Goal: Task Accomplishment & Management: Manage account settings

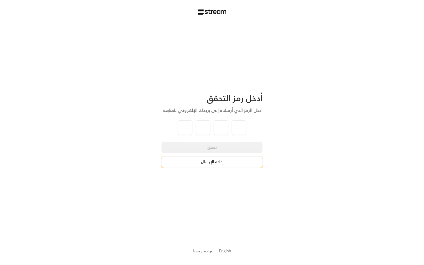
click at [196, 162] on button "إعادة الإرسال" at bounding box center [211, 161] width 101 height 11
click at [137, 151] on div "أدخل رمز التحقق أدخل الرمز الذي أرسلناه إلى بريدك الإلكتروني للمتابعة تحقق إعاد…" at bounding box center [212, 132] width 424 height 265
type input "2"
type input "8"
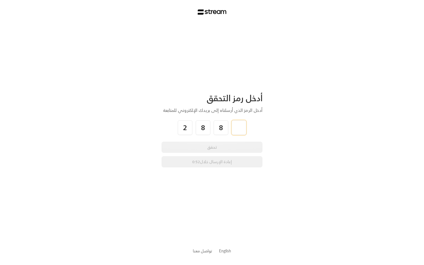
type input "6"
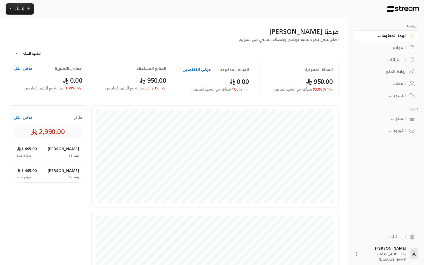
click at [83, 208] on div "متأخر عرض الكل 2,990.00 [PERSON_NAME] 1,495.00 رقم 66 مرة واحدة [PERSON_NAME] 1…" at bounding box center [50, 214] width 82 height 219
click at [405, 47] on div "الفواتير" at bounding box center [382, 48] width 45 height 6
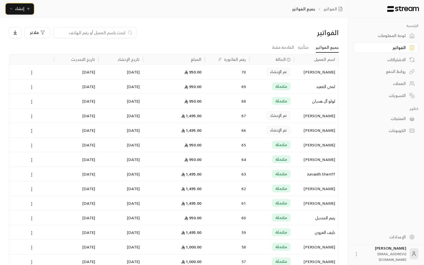
click at [18, 8] on span "إنشاء" at bounding box center [19, 8] width 9 height 7
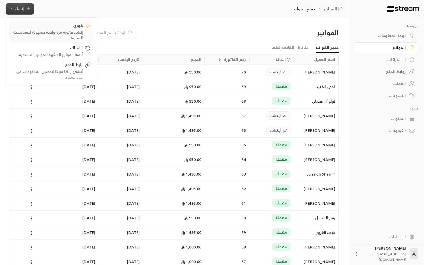
click at [57, 24] on div "فوري" at bounding box center [47, 26] width 71 height 7
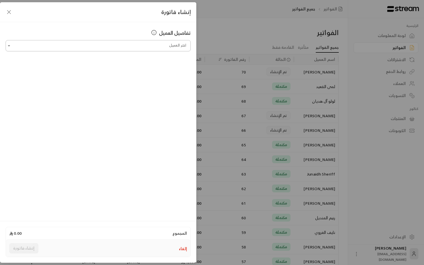
click at [129, 43] on input "اختر العميل" at bounding box center [98, 46] width 185 height 10
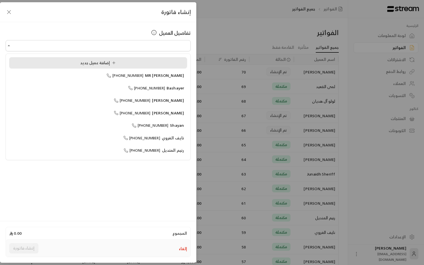
click at [133, 61] on div "إضافة عميل جديد" at bounding box center [97, 63] width 171 height 6
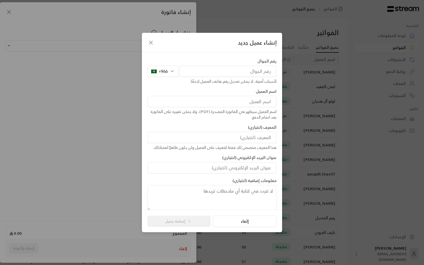
click at [231, 103] on input at bounding box center [211, 101] width 129 height 11
paste input "[PERSON_NAME]"
type input "[PERSON_NAME]"
click at [233, 73] on input "tel" at bounding box center [227, 71] width 97 height 11
paste input "591619766"
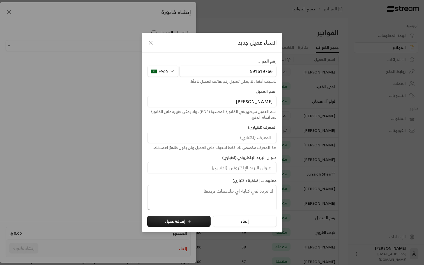
type input "591619766"
click at [190, 170] on input at bounding box center [211, 167] width 129 height 11
paste input "[EMAIL_ADDRESS][DOMAIN_NAME]"
type input "[EMAIL_ADDRESS][DOMAIN_NAME]"
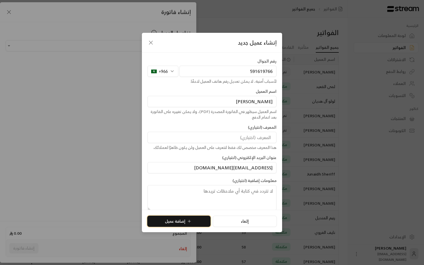
click at [179, 221] on button "إضافة عميل" at bounding box center [178, 220] width 63 height 11
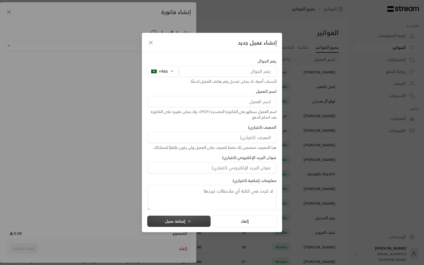
type input "**********"
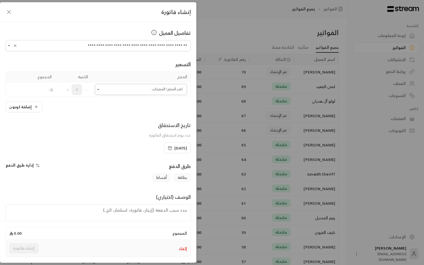
click at [147, 87] on input "اختر العميل" at bounding box center [141, 90] width 92 height 10
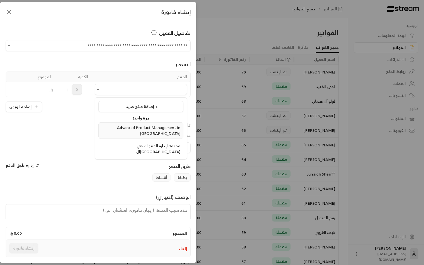
click at [149, 131] on li "Advanced Product Management in [GEOGRAPHIC_DATA]" at bounding box center [140, 130] width 85 height 17
type input "**********"
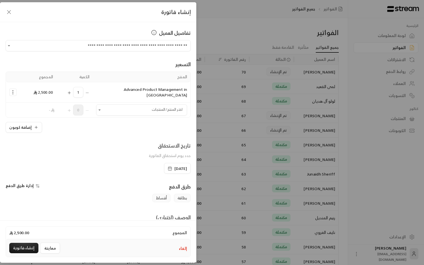
click at [14, 91] on icon "Selected Products" at bounding box center [13, 92] width 6 height 6
click at [31, 101] on link "إضافة كوبون" at bounding box center [30, 106] width 35 height 10
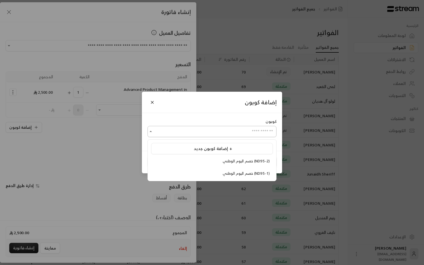
click at [196, 129] on input "اختر العميل" at bounding box center [211, 132] width 129 height 10
click at [222, 161] on div "خصم اليوم الوطني (ND95-2)" at bounding box center [211, 161] width 115 height 6
type input "**********"
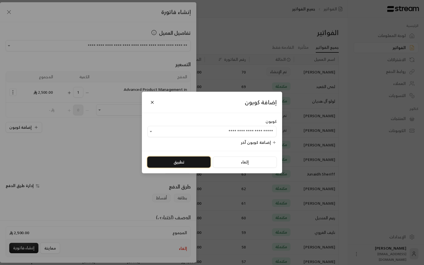
click at [176, 160] on button "تطبيق" at bounding box center [178, 161] width 63 height 11
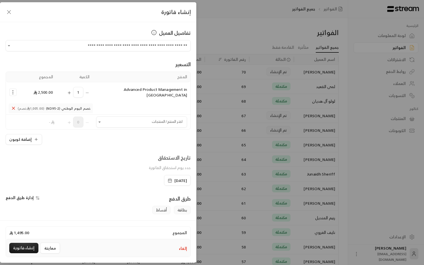
click at [113, 155] on div "تاريخ الاستحقاق حدد يوم استحقاق الفاتورة" at bounding box center [98, 164] width 191 height 21
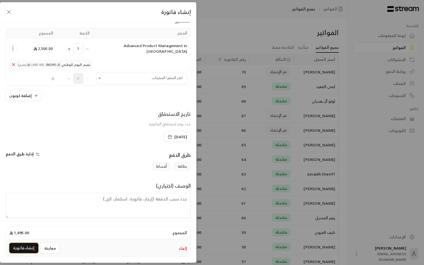
click at [26, 249] on button "إنشاء فاتورة" at bounding box center [23, 248] width 29 height 10
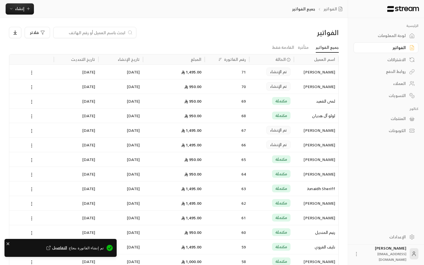
click at [217, 72] on div "71" at bounding box center [227, 72] width 38 height 14
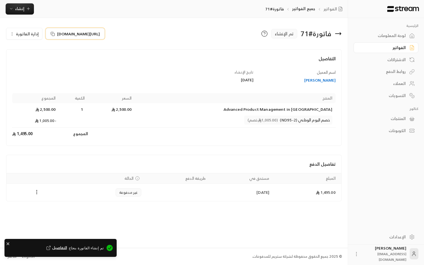
click at [50, 32] on icon at bounding box center [52, 34] width 4 height 4
click at [400, 231] on link "الإعدادات" at bounding box center [385, 236] width 65 height 11
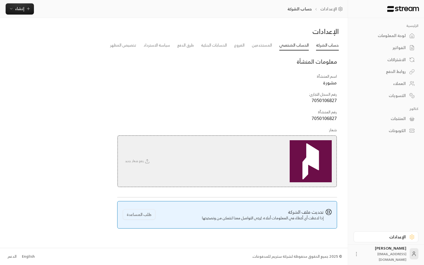
click at [292, 46] on link "الحساب الشخصي" at bounding box center [293, 45] width 29 height 10
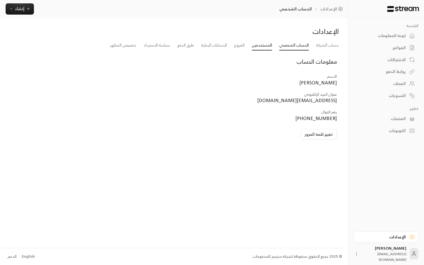
click at [265, 48] on link "المستخدمين" at bounding box center [262, 45] width 20 height 10
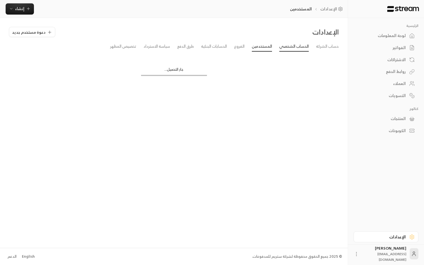
click at [297, 46] on link "الحساب الشخصي" at bounding box center [293, 46] width 29 height 10
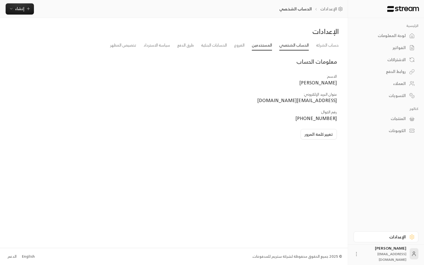
click at [266, 47] on link "المستخدمين" at bounding box center [262, 45] width 20 height 10
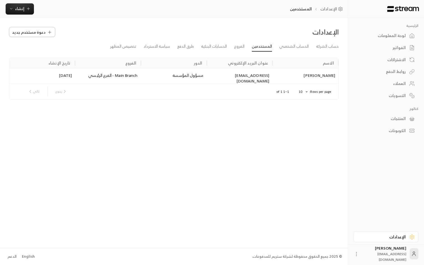
click at [35, 32] on span "دعوة مستخدم جديد" at bounding box center [28, 32] width 33 height 6
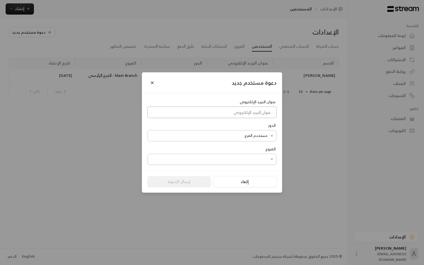
click at [198, 112] on input at bounding box center [211, 111] width 129 height 11
type input "[EMAIL_ADDRESS][DOMAIN_NAME]"
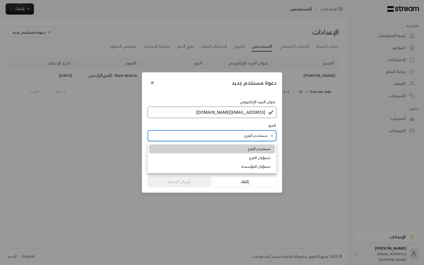
click at [226, 133] on body "الرئيسية لوحة المعلومات الفواتير الاشتراكات روابط الدفع العملاء التسويات كتالوج…" at bounding box center [212, 132] width 424 height 265
click at [244, 159] on li "مسؤول الفرع" at bounding box center [212, 157] width 126 height 9
type input "**********"
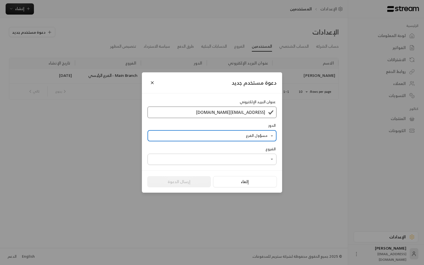
click at [246, 154] on div "الفروع ​ ​" at bounding box center [212, 155] width 134 height 19
click at [245, 156] on body "الرئيسية لوحة المعلومات الفواتير الاشتراكات روابط الدفع العملاء التسويات كتالوج…" at bounding box center [212, 132] width 424 height 265
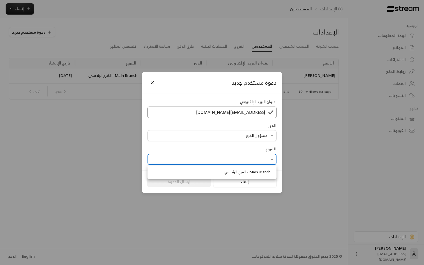
click at [244, 168] on li "Main Branch - الفرع الرئيسي" at bounding box center [212, 172] width 126 height 9
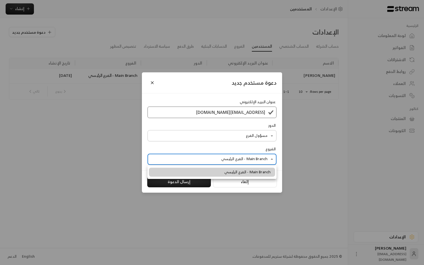
type input "**********"
click at [234, 148] on div at bounding box center [212, 132] width 424 height 265
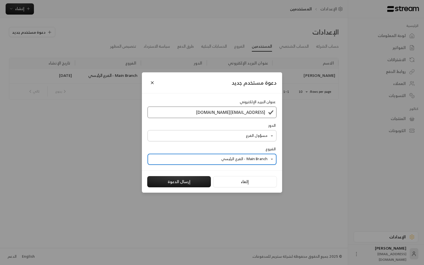
click at [246, 137] on body "الرئيسية لوحة المعلومات الفواتير الاشتراكات روابط الدفع العملاء التسويات كتالوج…" at bounding box center [212, 132] width 424 height 265
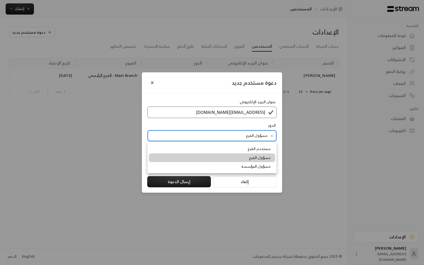
click at [231, 127] on div at bounding box center [212, 132] width 424 height 265
click at [229, 136] on body "الرئيسية لوحة المعلومات الفواتير الاشتراكات روابط الدفع العملاء التسويات كتالوج…" at bounding box center [212, 132] width 424 height 265
click at [231, 129] on div at bounding box center [212, 132] width 424 height 265
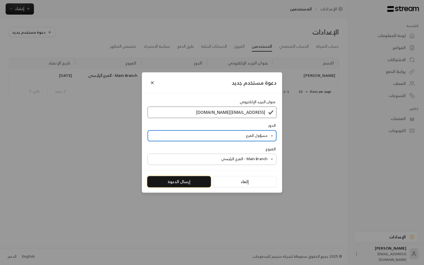
click at [184, 183] on button "إرسال الدعوة" at bounding box center [179, 181] width 64 height 11
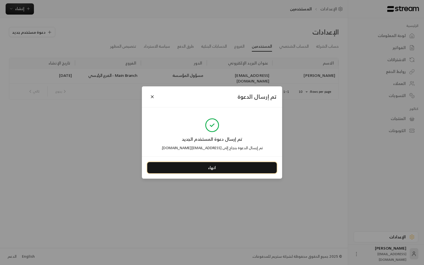
click at [246, 165] on button "انهاء" at bounding box center [211, 167] width 129 height 11
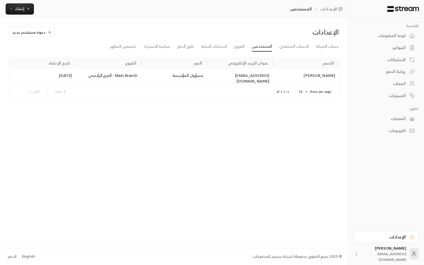
click at [192, 173] on div "الإعدادات دعوة مستخدم جديد حساب الشركة الحساب الشخصي المستخدمين الفروع الحسابات…" at bounding box center [173, 132] width 347 height 229
click at [239, 46] on link "الفروع" at bounding box center [239, 46] width 10 height 10
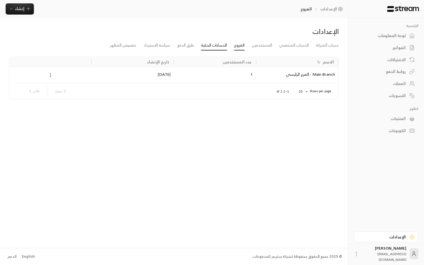
click at [212, 44] on link "الحسابات البنكية" at bounding box center [214, 45] width 26 height 10
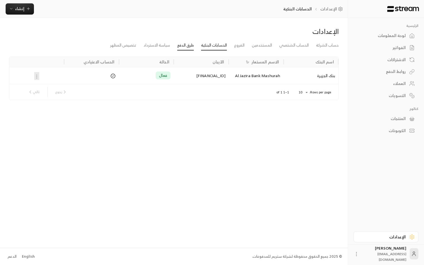
click at [182, 46] on link "طرق الدفع" at bounding box center [185, 45] width 17 height 10
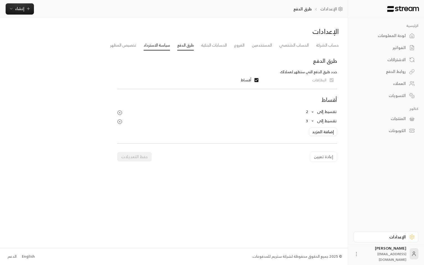
click at [161, 46] on link "سياسة الاسترداد" at bounding box center [156, 45] width 26 height 10
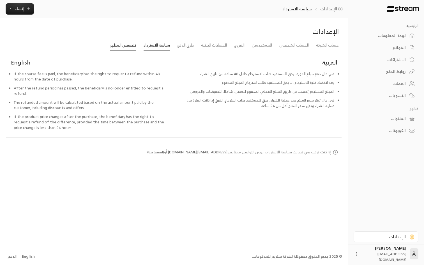
click at [124, 45] on link "تخصيص المظهر" at bounding box center [123, 45] width 26 height 10
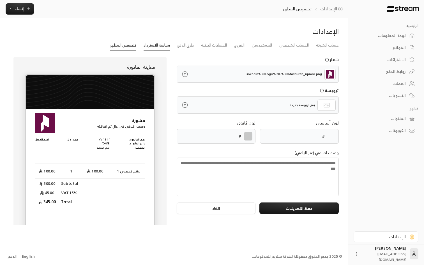
type input "******"
type textarea "**********"
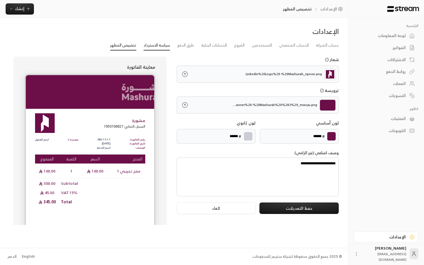
click at [155, 46] on link "سياسة الاسترداد" at bounding box center [156, 45] width 26 height 10
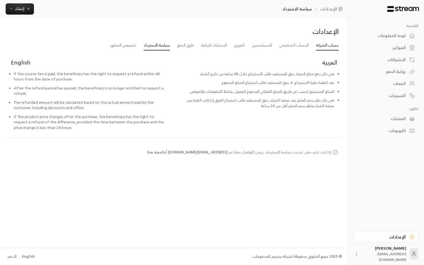
click at [324, 41] on link "حساب الشركة" at bounding box center [327, 45] width 23 height 10
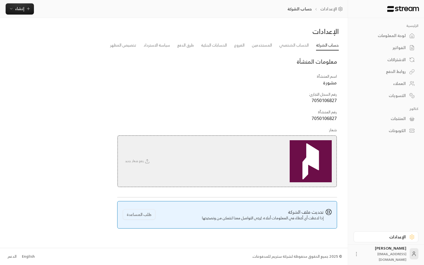
click at [235, 96] on td "رقم السجل التجاري : 7050106827" at bounding box center [227, 98] width 220 height 18
click at [384, 48] on div "الفواتير" at bounding box center [382, 48] width 45 height 6
